Goal: Find specific page/section: Find specific page/section

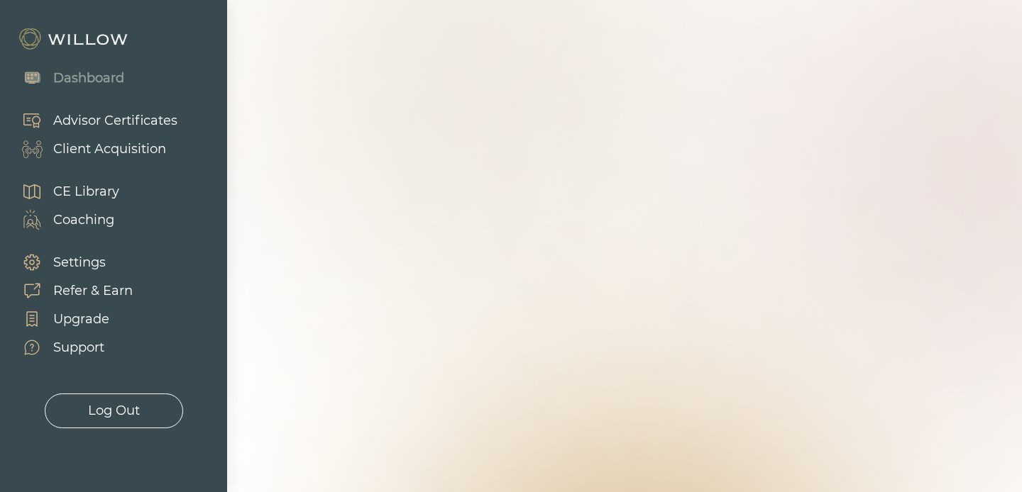
click at [96, 80] on div "Dashboard" at bounding box center [88, 78] width 71 height 19
click at [101, 121] on div "Advisor Certificates" at bounding box center [115, 120] width 124 height 19
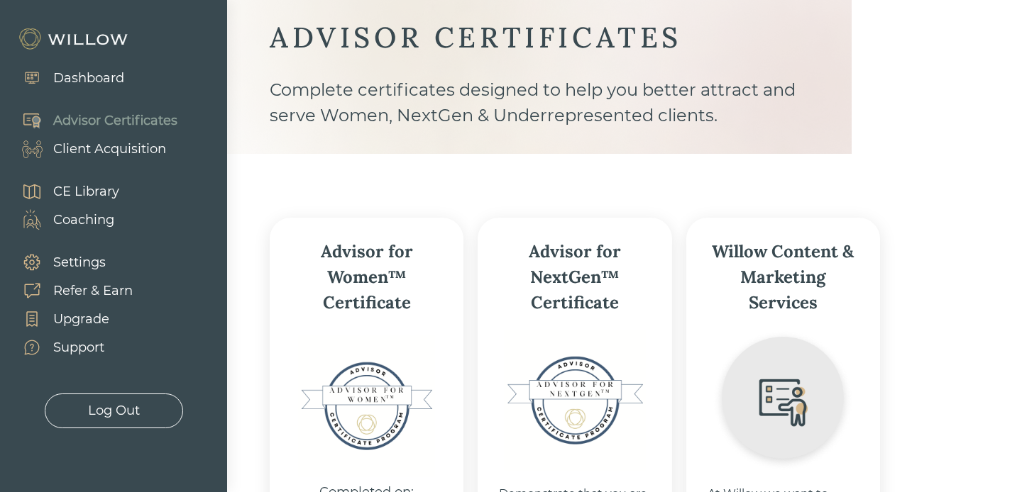
scroll to position [43, 0]
